Goal: Use online tool/utility: Utilize a website feature to perform a specific function

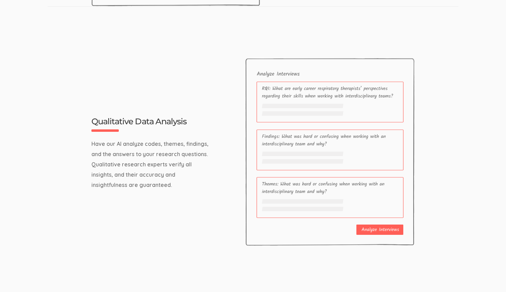
scroll to position [2168, 0]
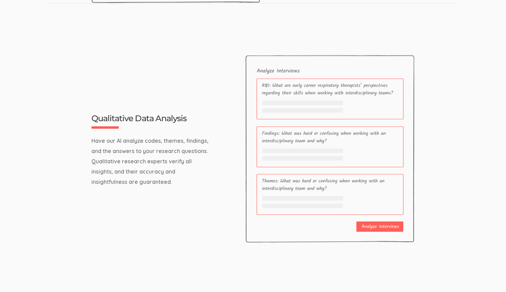
click at [123, 141] on p "Have our AI analyze codes, themes, findings, and the answers to your research q…" at bounding box center [151, 161] width 120 height 51
click at [141, 140] on p "Have our AI analyze codes, themes, findings, and the answers to your research q…" at bounding box center [151, 161] width 120 height 51
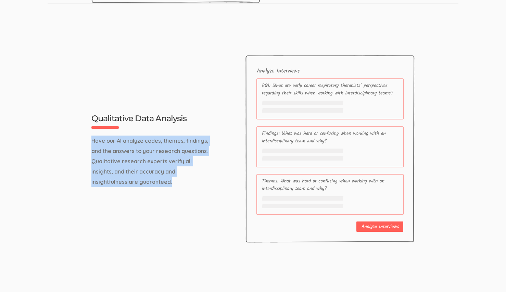
click at [141, 140] on p "Have our AI analyze codes, themes, findings, and the answers to your research q…" at bounding box center [151, 161] width 120 height 51
copy div "Have our AI analyze codes, themes, findings, and the answers to your research q…"
click at [155, 151] on p "Have our AI analyze codes, themes, findings, and the answers to your research q…" at bounding box center [151, 161] width 120 height 51
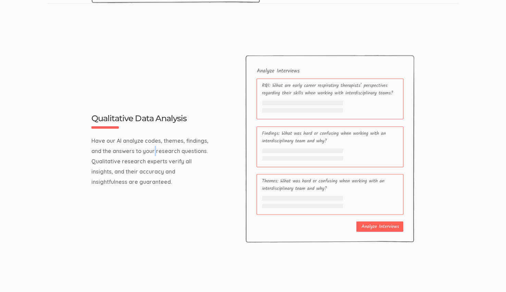
click at [155, 151] on p "Have our AI analyze codes, themes, findings, and the answers to your research q…" at bounding box center [151, 161] width 120 height 51
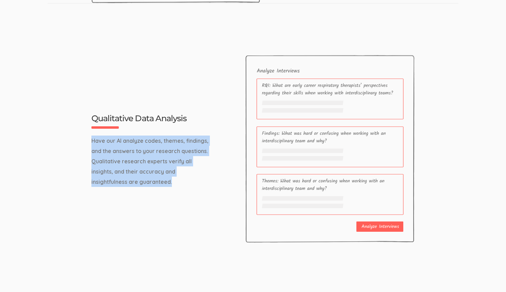
click at [155, 151] on p "Have our AI analyze codes, themes, findings, and the answers to your research q…" at bounding box center [151, 161] width 120 height 51
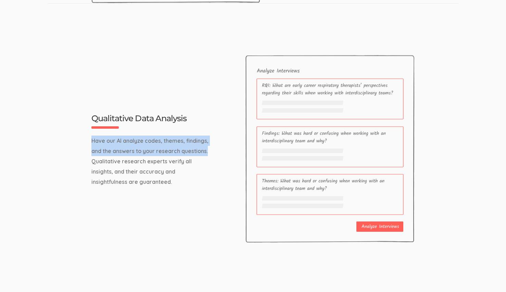
drag, startPoint x: 93, startPoint y: 141, endPoint x: 211, endPoint y: 152, distance: 118.3
click at [211, 152] on p "Have our AI analyze codes, themes, findings, and the answers to your research q…" at bounding box center [151, 161] width 120 height 51
copy p "Have our AI analyze codes, themes, findings, and the answers to your research q…"
